Goal: Use online tool/utility: Utilize a website feature to perform a specific function

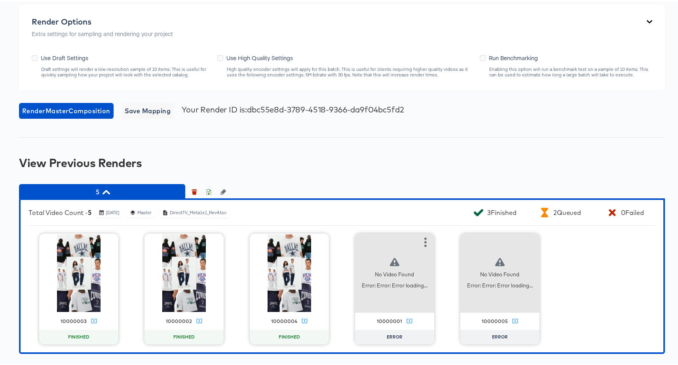
click at [374, 260] on div "No Video Found Error: Error: Error loading..." at bounding box center [394, 271] width 79 height 79
click at [424, 241] on icon "button" at bounding box center [425, 240] width 2 height 9
click at [449, 242] on div "Set as failed" at bounding box center [458, 240] width 34 height 6
click at [112, 192] on span "5" at bounding box center [102, 190] width 158 height 11
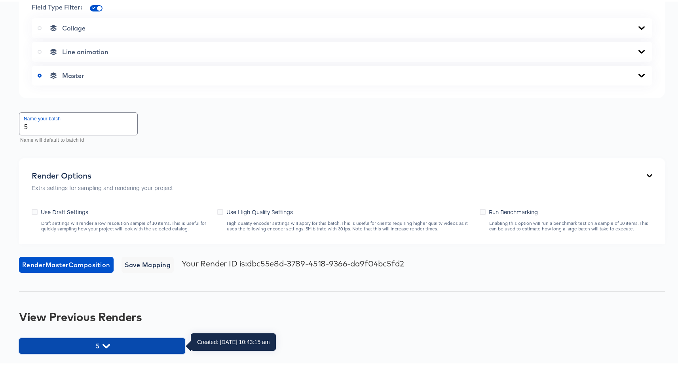
click at [125, 338] on button "5" at bounding box center [102, 344] width 166 height 16
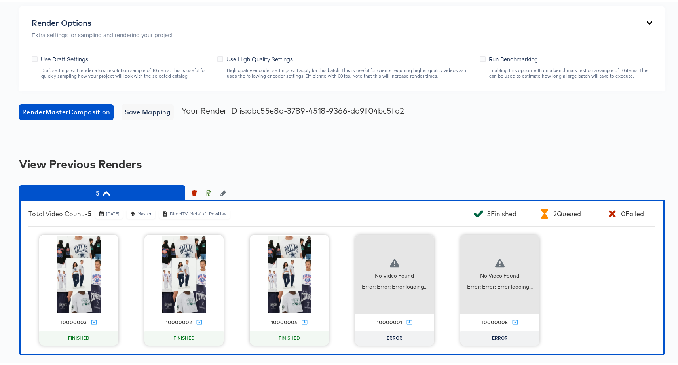
scroll to position [509, 0]
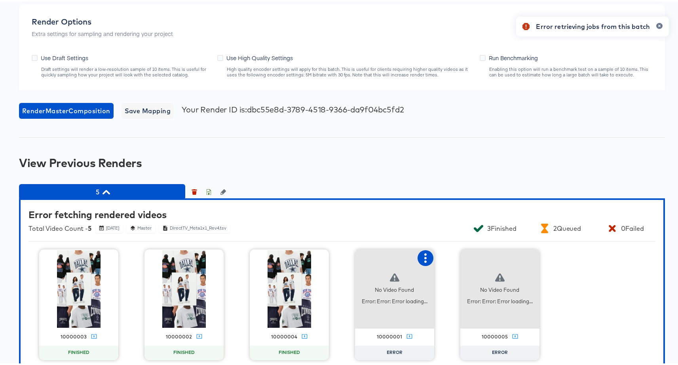
click at [421, 259] on icon "button" at bounding box center [425, 256] width 9 height 9
click at [438, 258] on div "Retry" at bounding box center [464, 256] width 59 height 16
click at [526, 256] on icon "button" at bounding box center [530, 256] width 9 height 9
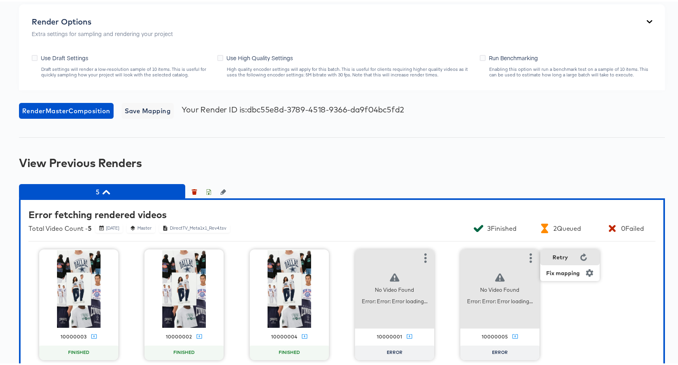
click at [544, 255] on div "Retry" at bounding box center [569, 256] width 59 height 16
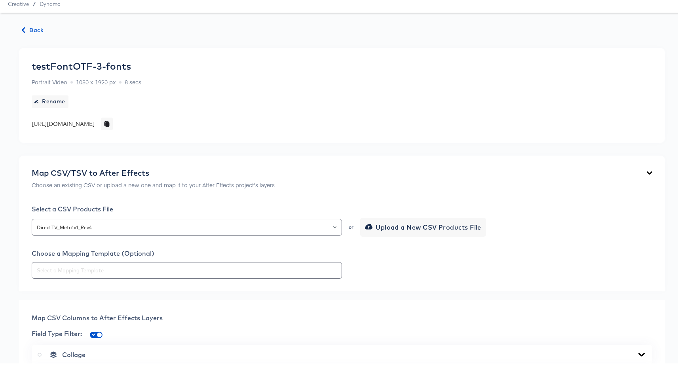
scroll to position [0, 0]
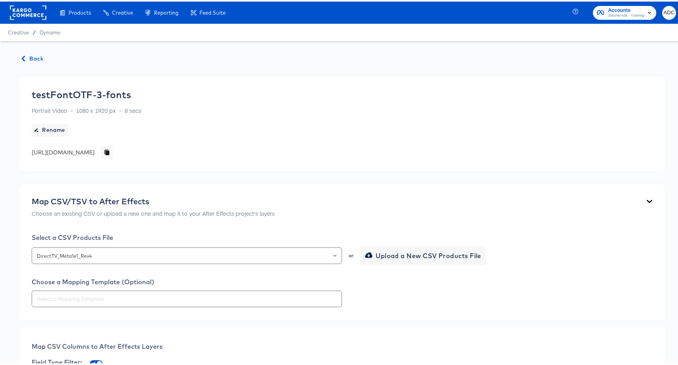
click at [39, 57] on span "Back" at bounding box center [32, 57] width 21 height 10
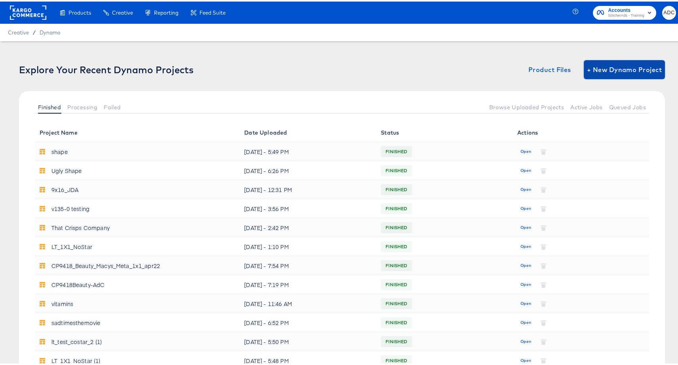
click at [617, 69] on span "+ New Dynamo Project" at bounding box center [624, 68] width 75 height 11
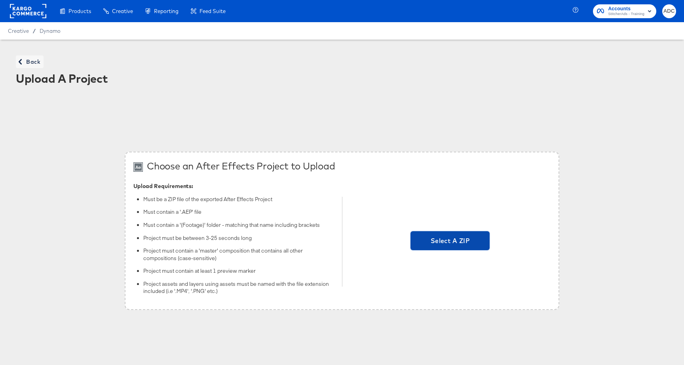
click at [448, 239] on span "Select A ZIP" at bounding box center [449, 240] width 73 height 11
click at [450, 241] on input "Select A ZIP" at bounding box center [450, 241] width 0 height 0
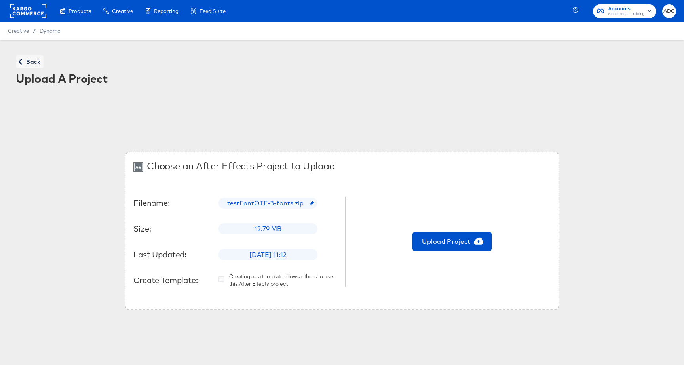
click at [294, 209] on div "Filename: testFontOTF-3-fonts.zip Size: 12.79 MB Last Updated: [DATE] 11:12 Cre…" at bounding box center [235, 241] width 204 height 97
click at [280, 204] on span "testFontOTF-3-fonts.zip" at bounding box center [267, 203] width 91 height 9
click at [280, 204] on input "text" at bounding box center [282, 200] width 126 height 22
type input "3OTFfonts"
click at [436, 244] on span "Upload Project" at bounding box center [451, 241] width 73 height 11
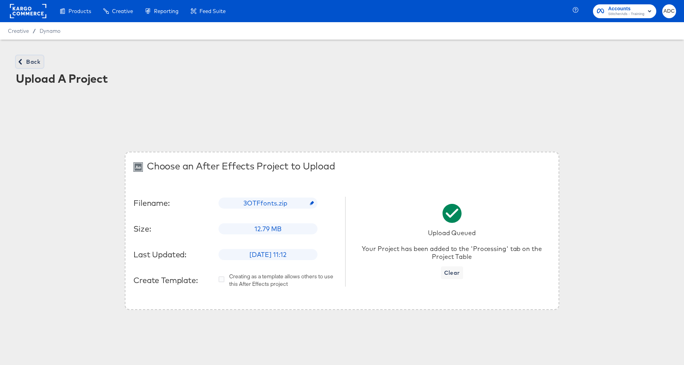
click at [34, 63] on span "Back" at bounding box center [29, 62] width 21 height 10
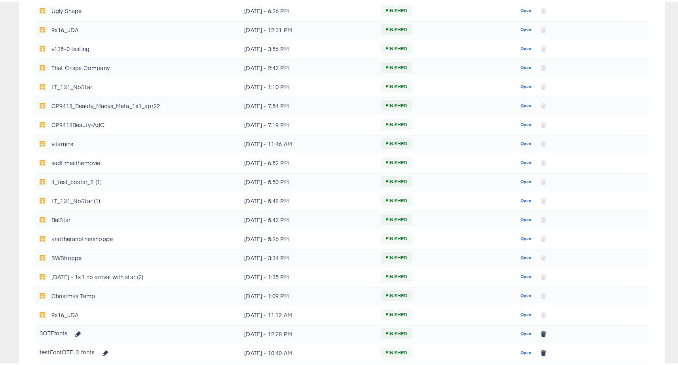
scroll to position [160, 0]
click at [520, 329] on span "Open" at bounding box center [525, 331] width 11 height 7
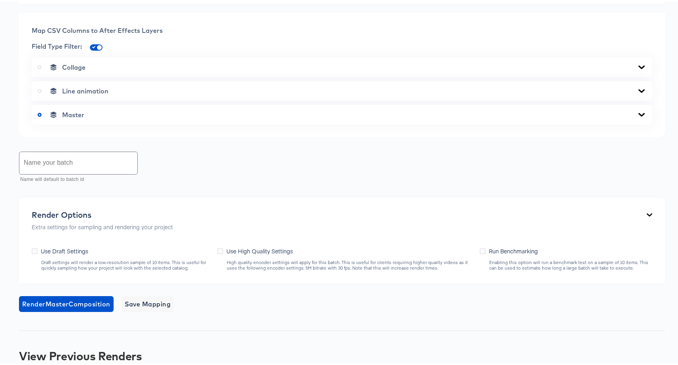
scroll to position [349, 0]
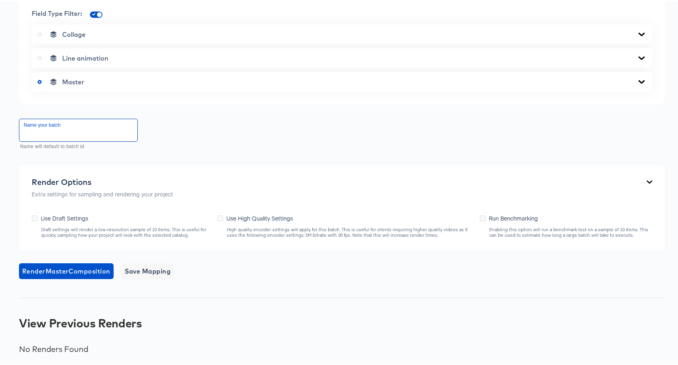
click at [44, 120] on input "text" at bounding box center [78, 129] width 118 height 22
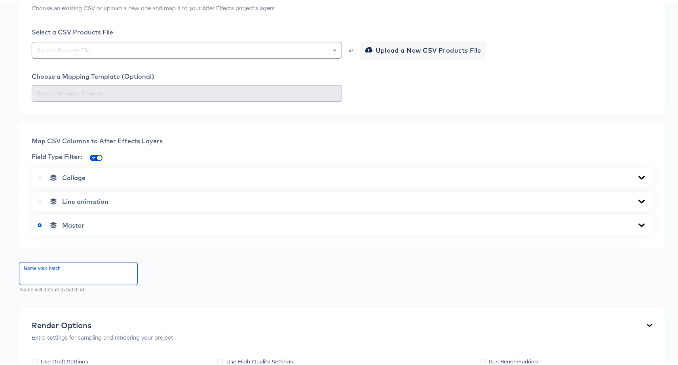
scroll to position [0, 0]
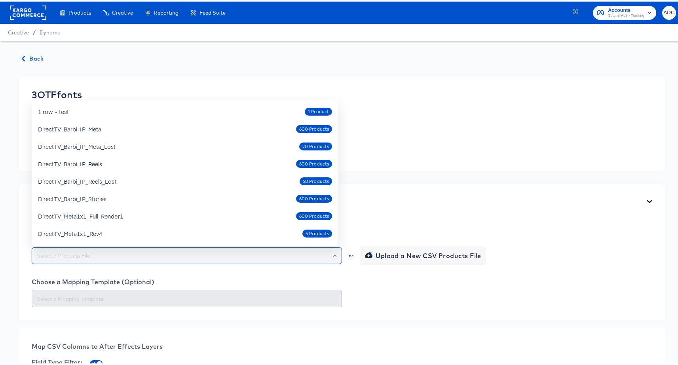
click at [75, 254] on input "text" at bounding box center [186, 254] width 303 height 9
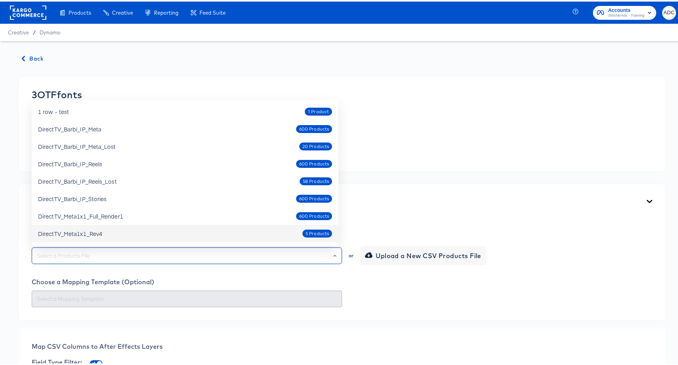
click at [154, 226] on div "DirectTV_Meta1x1_Rev4 5 Products" at bounding box center [185, 232] width 294 height 13
type input "DirectTV_Meta1x1_Rev4"
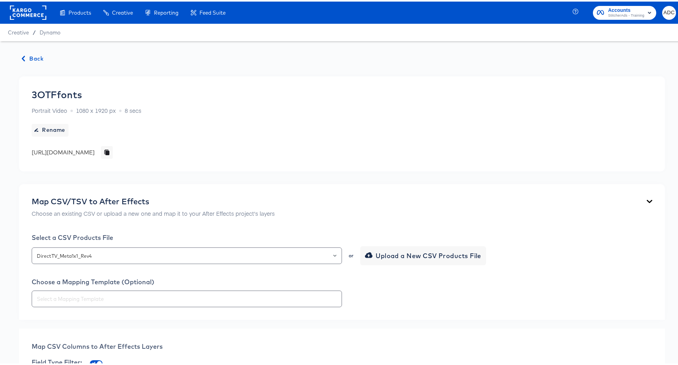
click at [26, 225] on div "Map CSV/TSV to After Effects Choose an existing CSV or upload a new one and map…" at bounding box center [342, 250] width 646 height 136
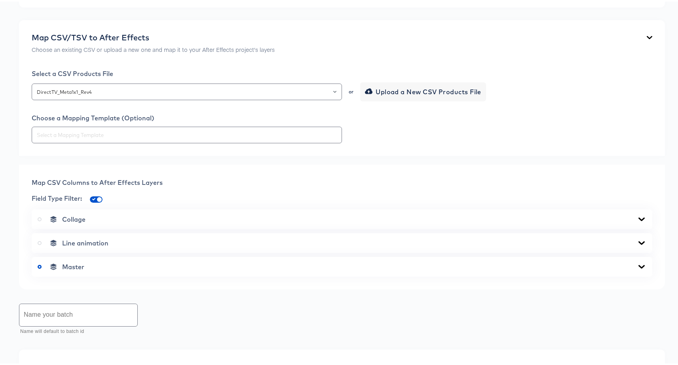
scroll to position [320, 0]
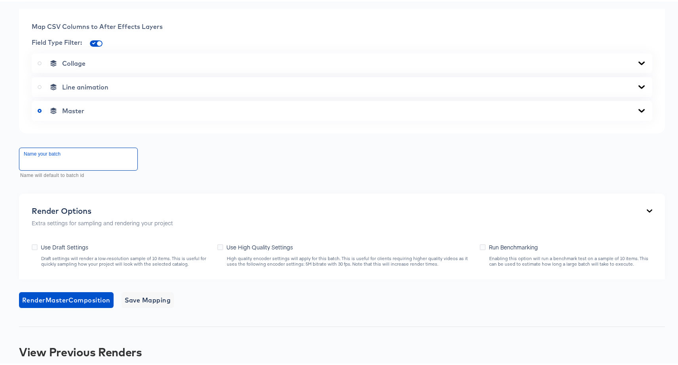
click at [80, 158] on input "text" at bounding box center [78, 157] width 118 height 22
type input "first batch"
click at [56, 302] on span "Render Master Composition" at bounding box center [66, 298] width 88 height 11
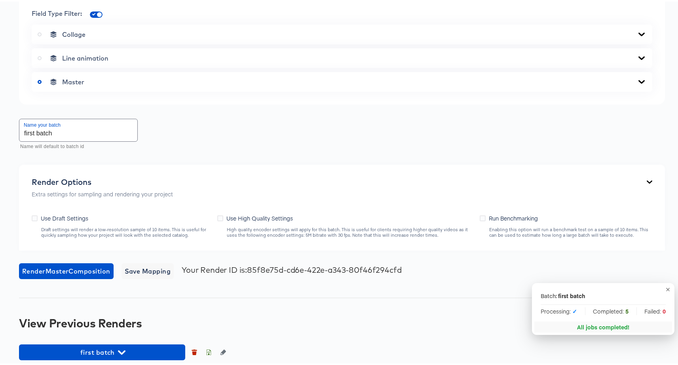
scroll to position [355, 0]
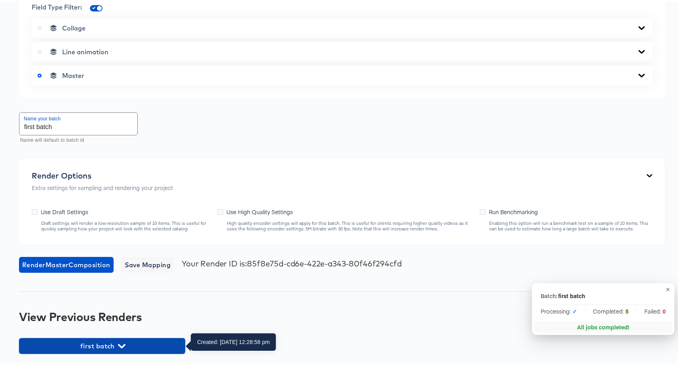
click at [119, 345] on icon "button" at bounding box center [122, 345] width 8 height 8
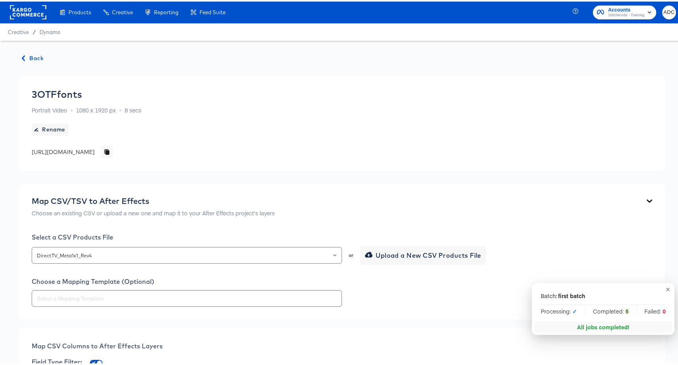
scroll to position [0, 0]
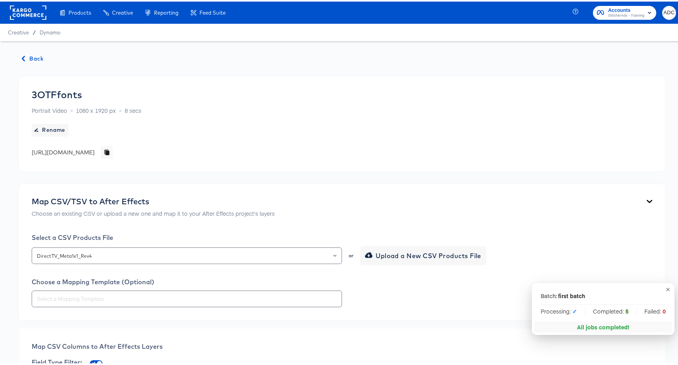
click at [40, 55] on span "Back" at bounding box center [32, 57] width 21 height 10
